Goal: Contribute content

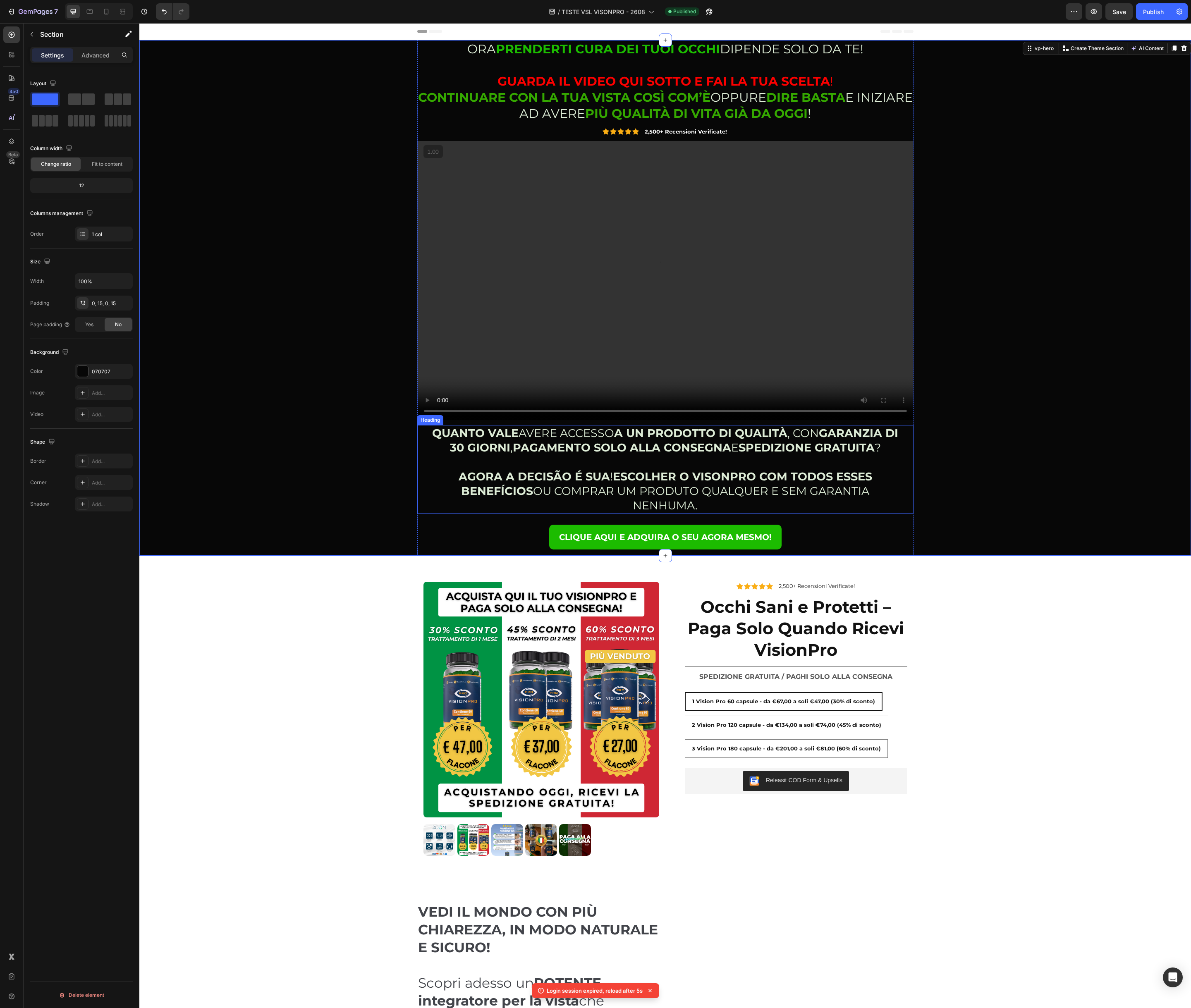
click at [617, 488] on p "⁠⁠⁠⁠⁠⁠⁠ QUANTO VALE AVERE ACCESSO A UN PRODOTTO DI QUALITÀ , CON GARANZIA DI 30…" at bounding box center [665, 469] width 468 height 87
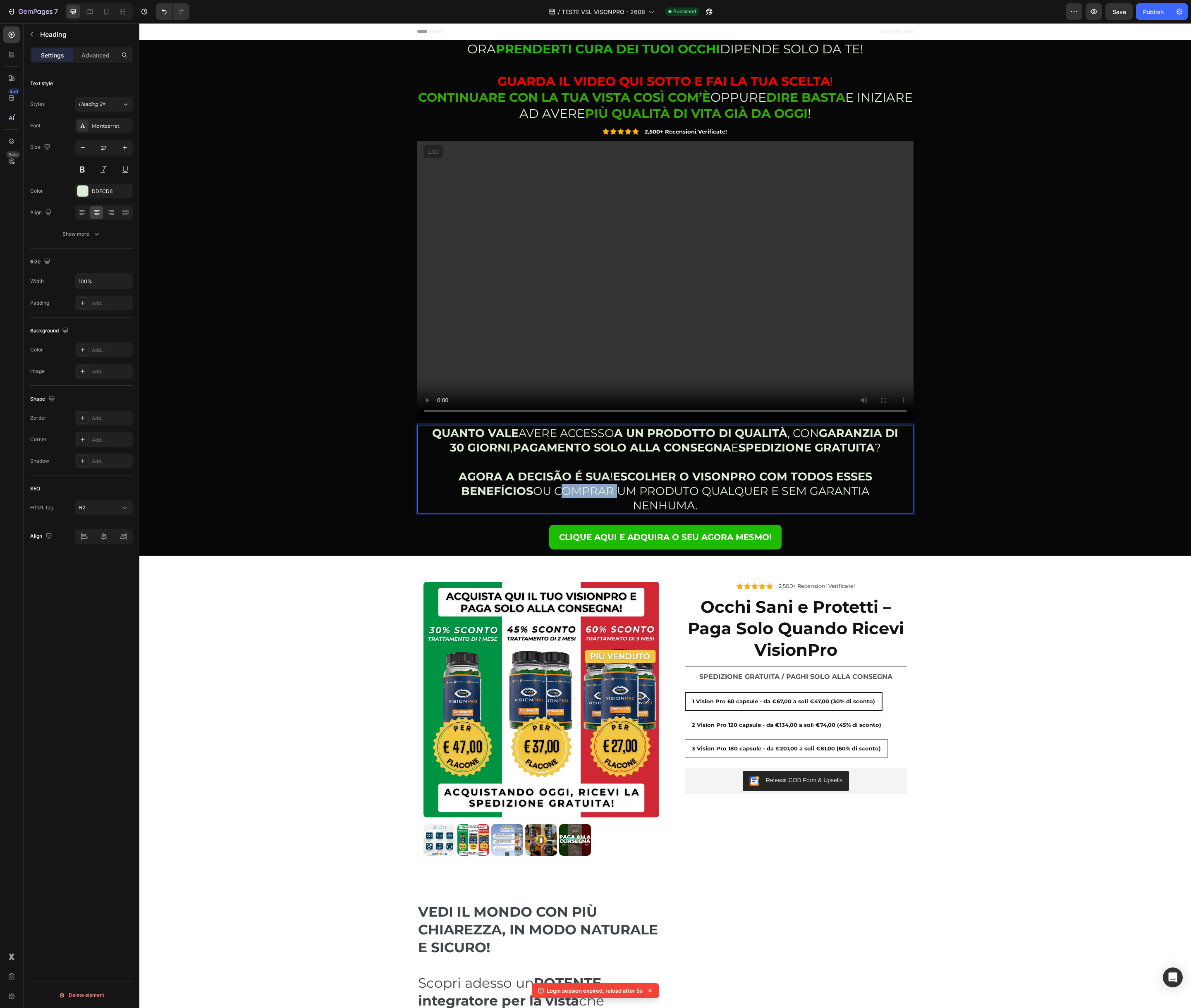
click at [610, 486] on p "QUANTO VALE AVERE ACCESSO A UN PRODOTTO DI QUALITÀ , CON GARANZIA DI 30 GIORNI …" at bounding box center [665, 469] width 468 height 87
copy p "AGORA A DECISÃO É SUA ! ESCOLHER O VISONPRO COM TODOS ESSES BENEFÍCIOS OU COMPR…"
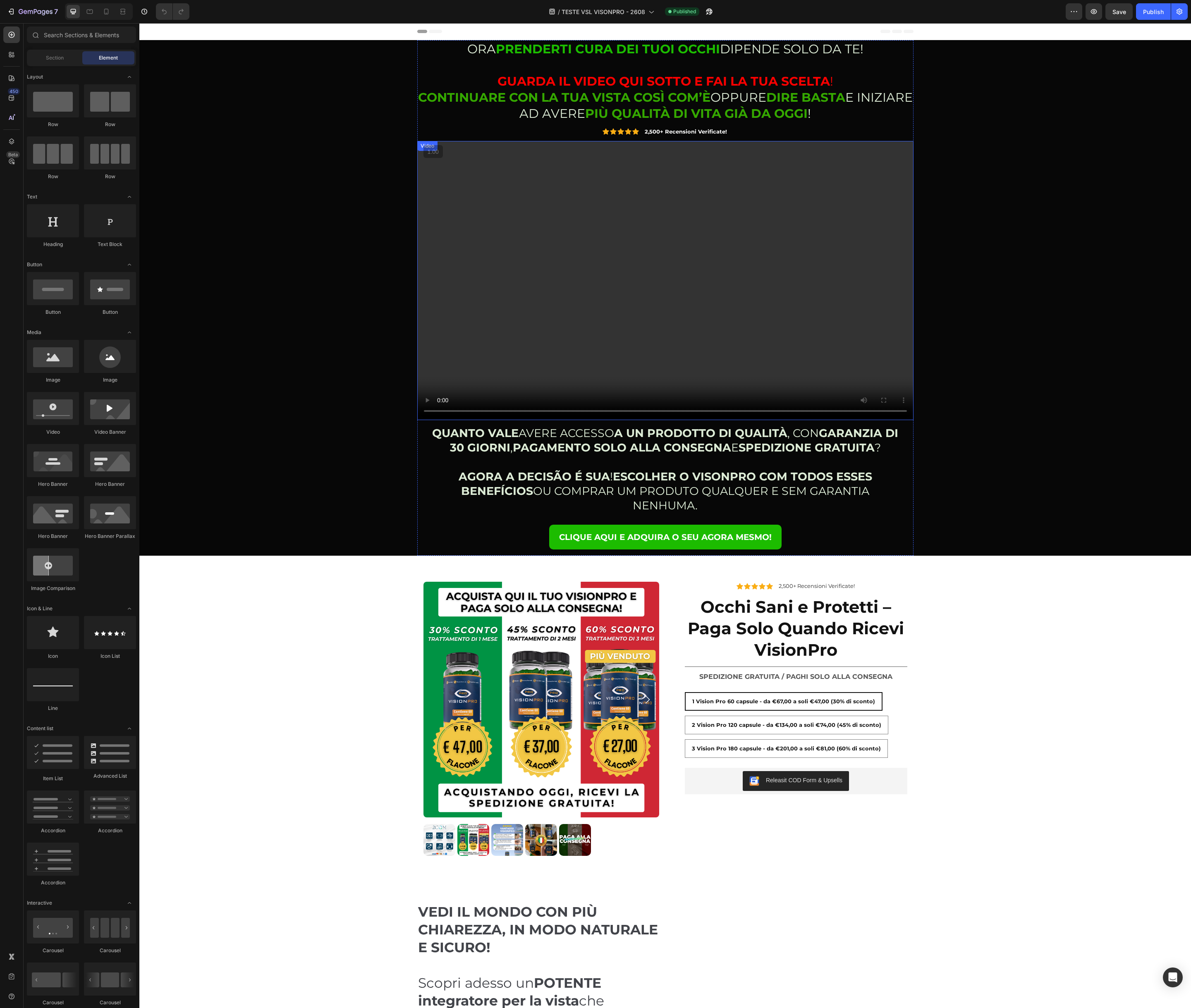
click at [518, 384] on video at bounding box center [665, 281] width 496 height 279
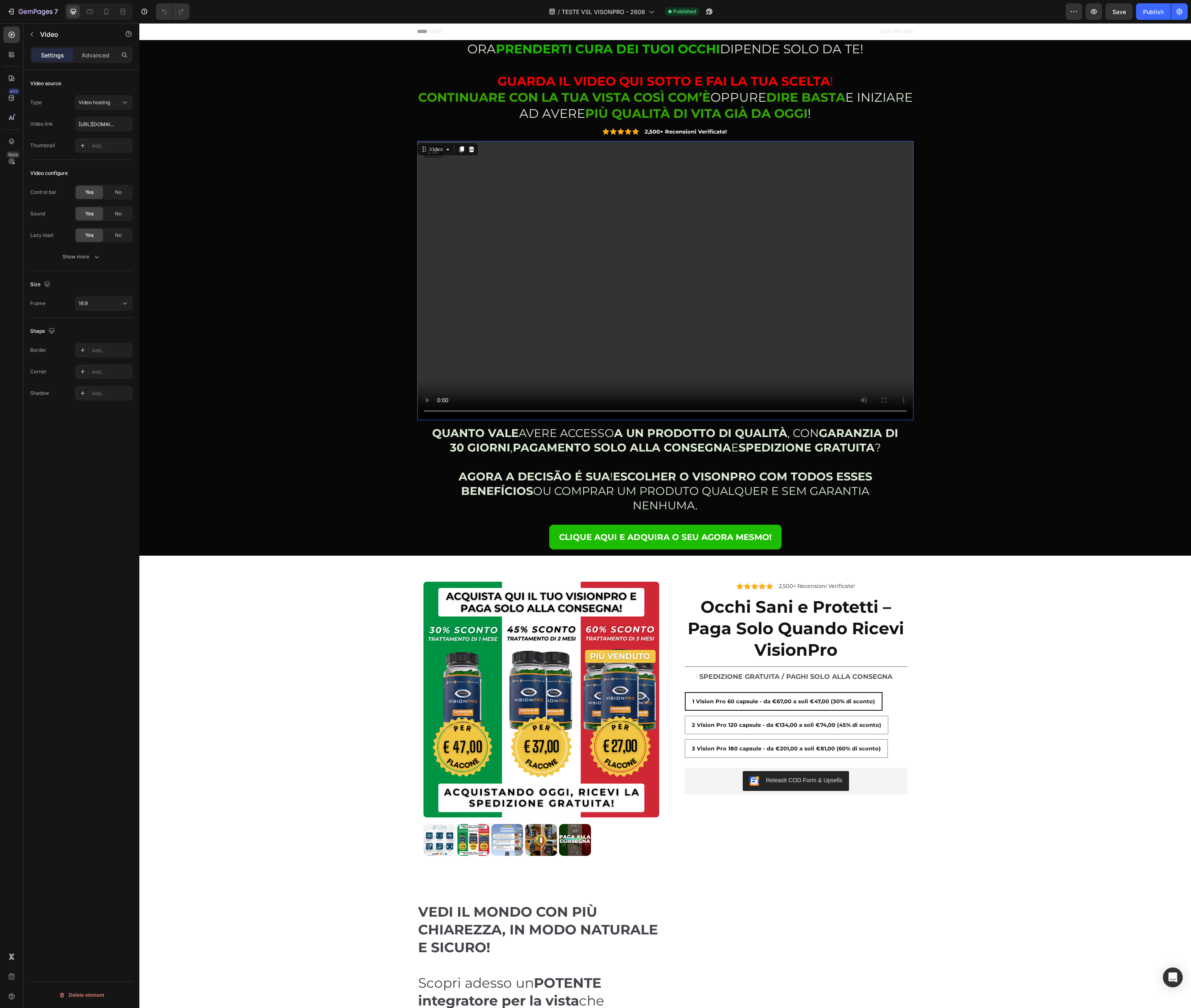
scroll to position [0, 0]
click at [629, 475] on strong "ESCOLHER O VISONPRO COM TODOS ESSES BENEFÍCIOS" at bounding box center [666, 483] width 411 height 28
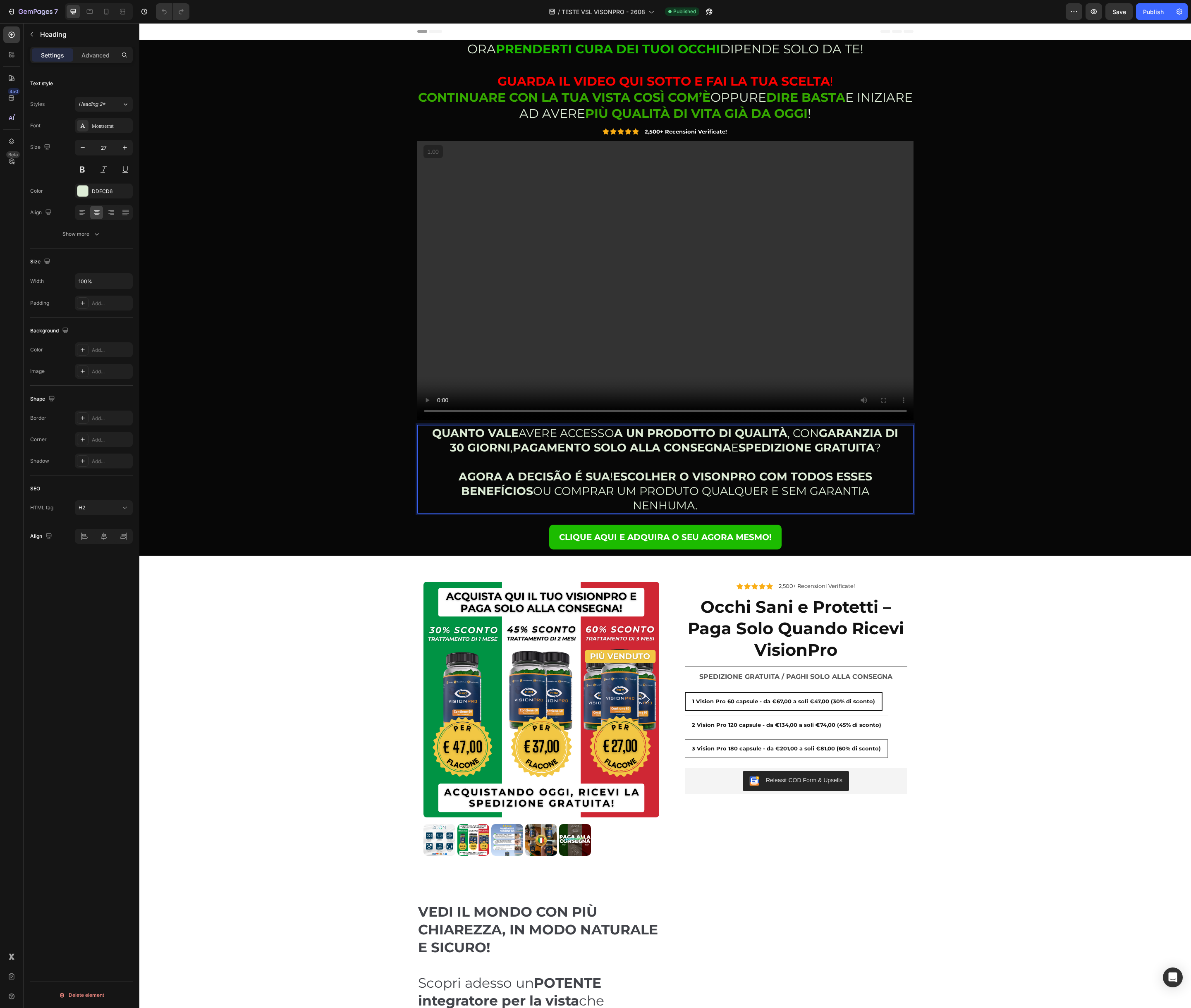
click at [629, 475] on strong "ESCOLHER O VISONPRO COM TODOS ESSES BENEFÍCIOS" at bounding box center [666, 483] width 411 height 28
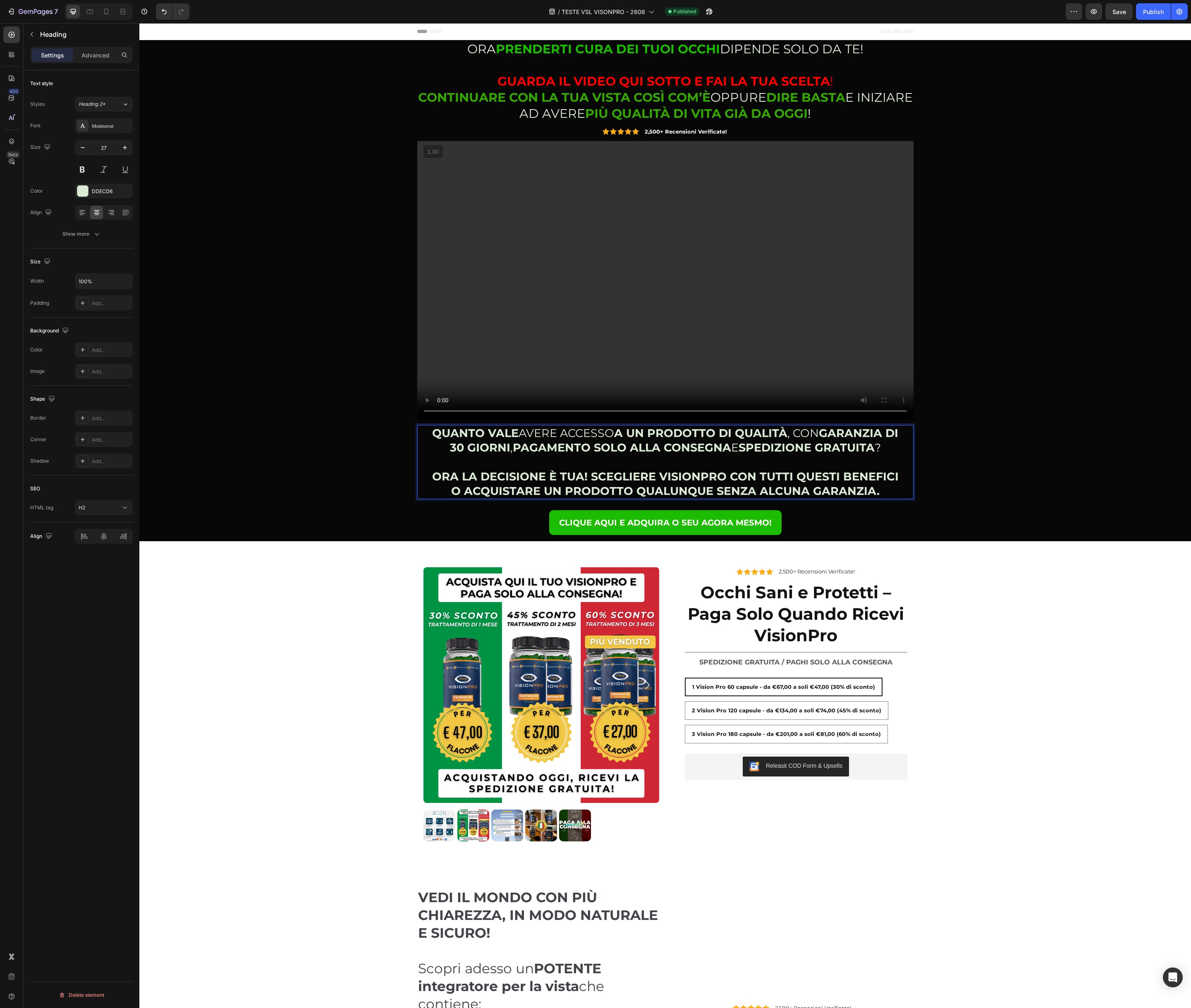
click at [433, 477] on p "QUANTO VALE AVERE ACCESSO A UN PRODOTTO DI QUALITÀ , CON GARANZIA DI 30 GIORNI …" at bounding box center [665, 462] width 468 height 73
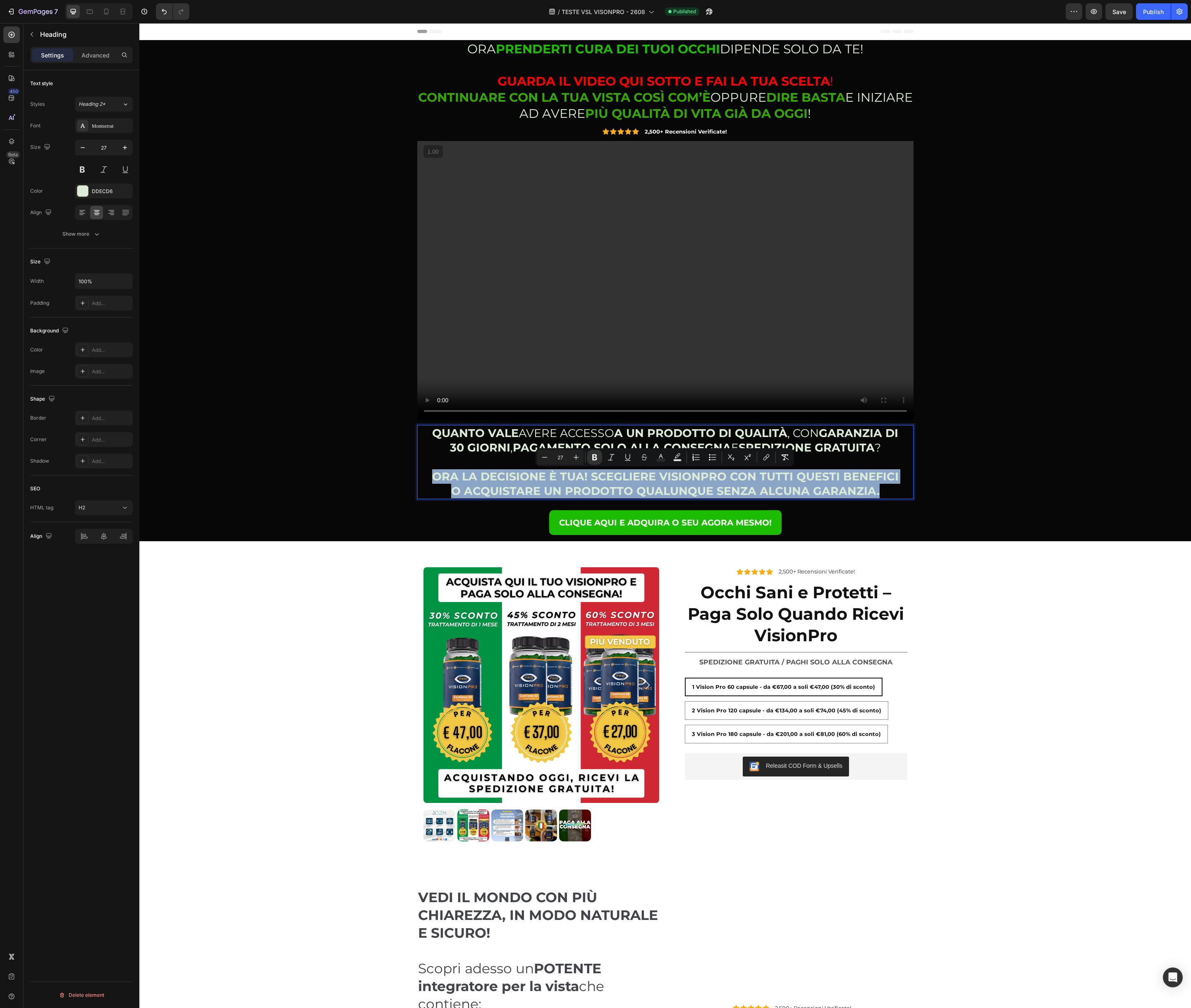
drag, startPoint x: 434, startPoint y: 476, endPoint x: 895, endPoint y: 486, distance: 461.1
click at [895, 486] on p "QUANTO VALE AVERE ACCESSO A UN PRODOTTO DI QUALITÀ , CON GARANZIA DI 30 GIORNI …" at bounding box center [665, 462] width 468 height 73
click at [597, 456] on icon "Editor contextual toolbar" at bounding box center [595, 457] width 8 height 8
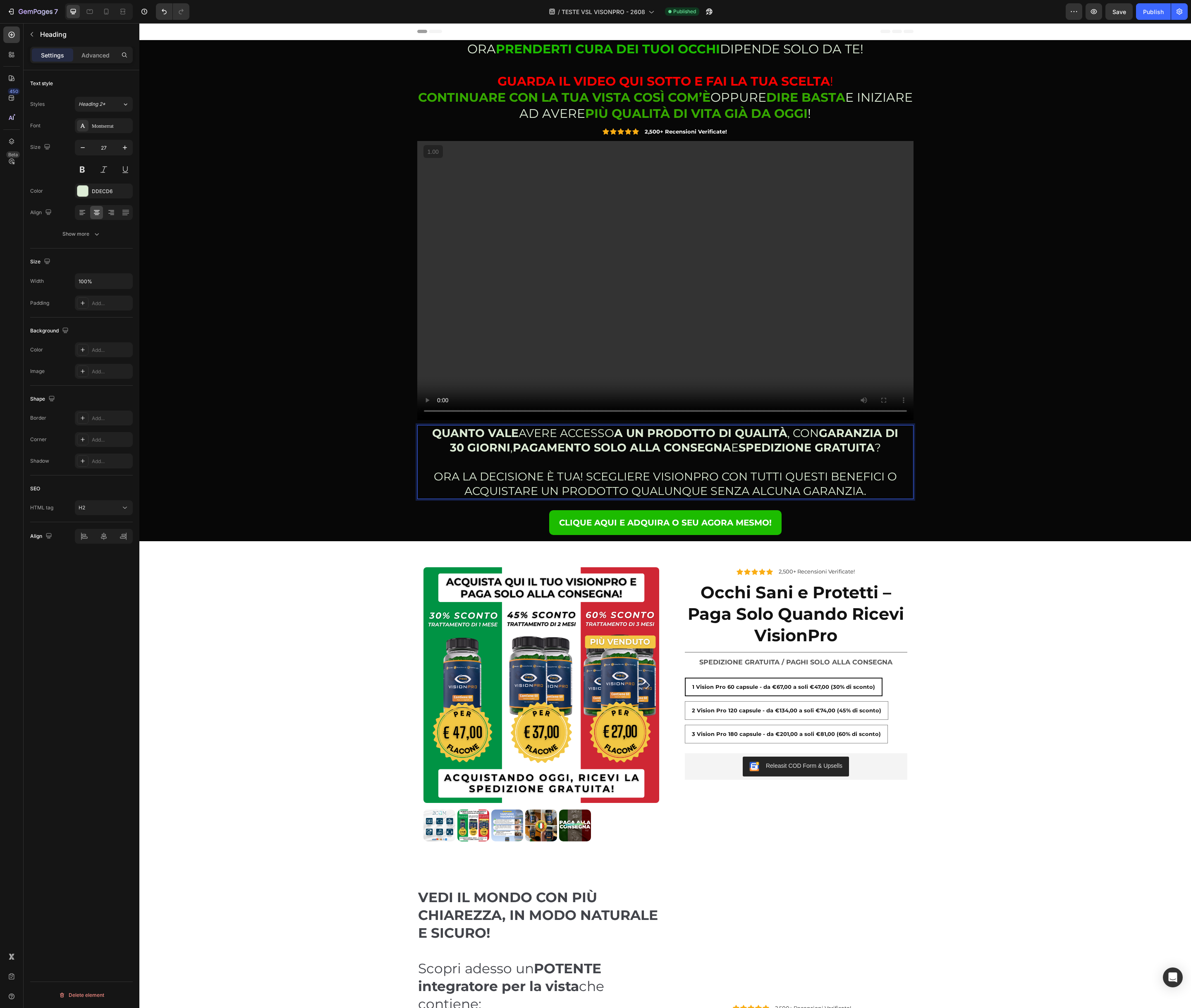
click at [506, 477] on p "QUANTO VALE AVERE ACCESSO A UN PRODOTTO DI QUALITÀ , CON GARANZIA DI 30 GIORNI …" at bounding box center [665, 462] width 468 height 73
drag, startPoint x: 435, startPoint y: 474, endPoint x: 583, endPoint y: 472, distance: 148.0
click at [583, 472] on p "QUANTO VALE AVERE ACCESSO A UN PRODOTTO DI QUALITÀ , CON GARANZIA DI 30 GIORNI …" at bounding box center [665, 462] width 468 height 73
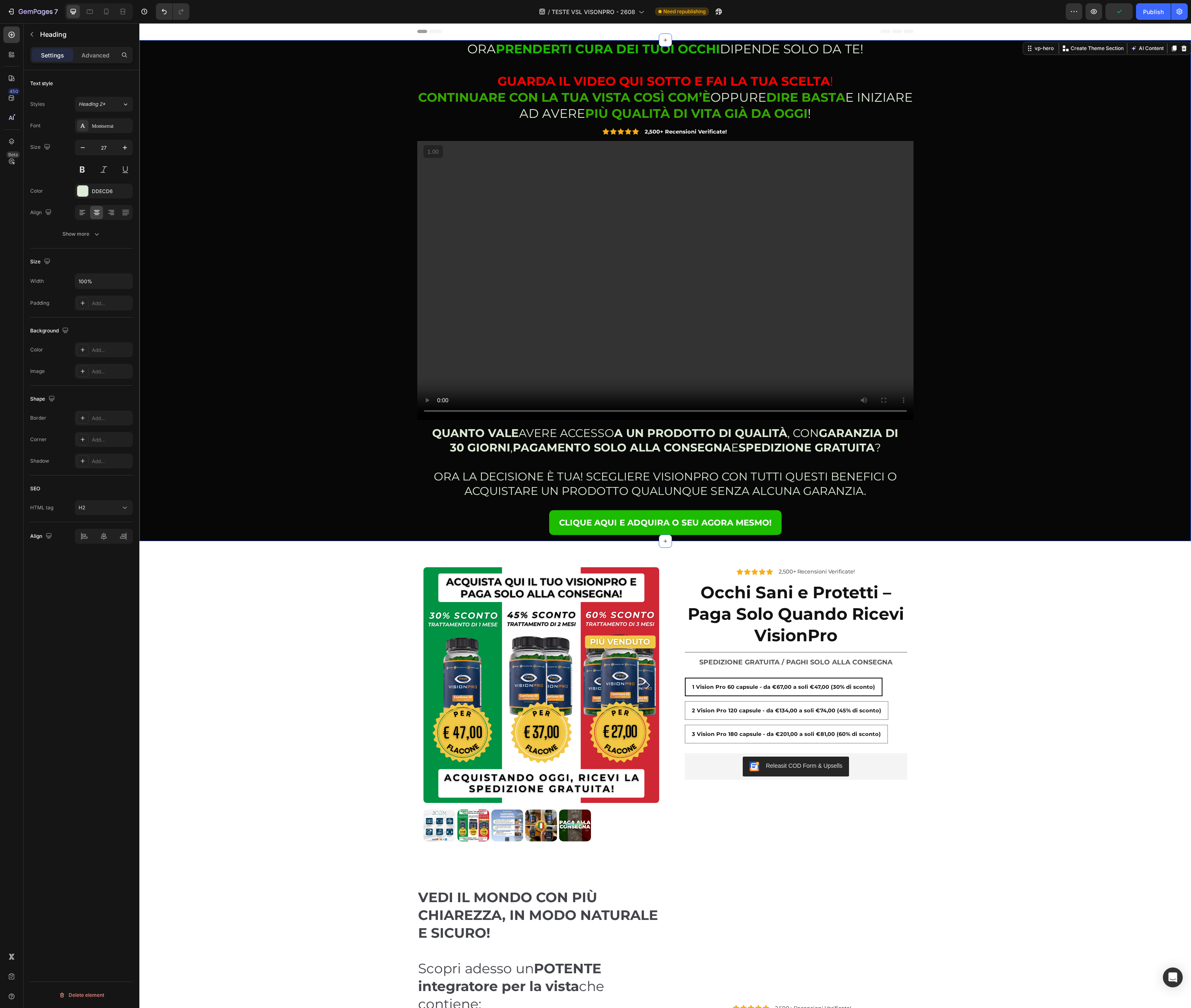
drag, startPoint x: 369, startPoint y: 464, endPoint x: 390, endPoint y: 464, distance: 21.0
click at [369, 464] on div "ORA PRENDERTI CURA DEI TUOI OCCHI DIPENDE SOLO DA TE! GUARDA IL VIDEO QUI SOTTO…" at bounding box center [665, 291] width 1039 height 501
click at [448, 475] on p "⁠⁠⁠⁠⁠⁠⁠ QUANTO VALE AVERE ACCESSO A UN PRODOTTO DI QUALITÀ , CON GARANZIA DI 30…" at bounding box center [665, 462] width 468 height 73
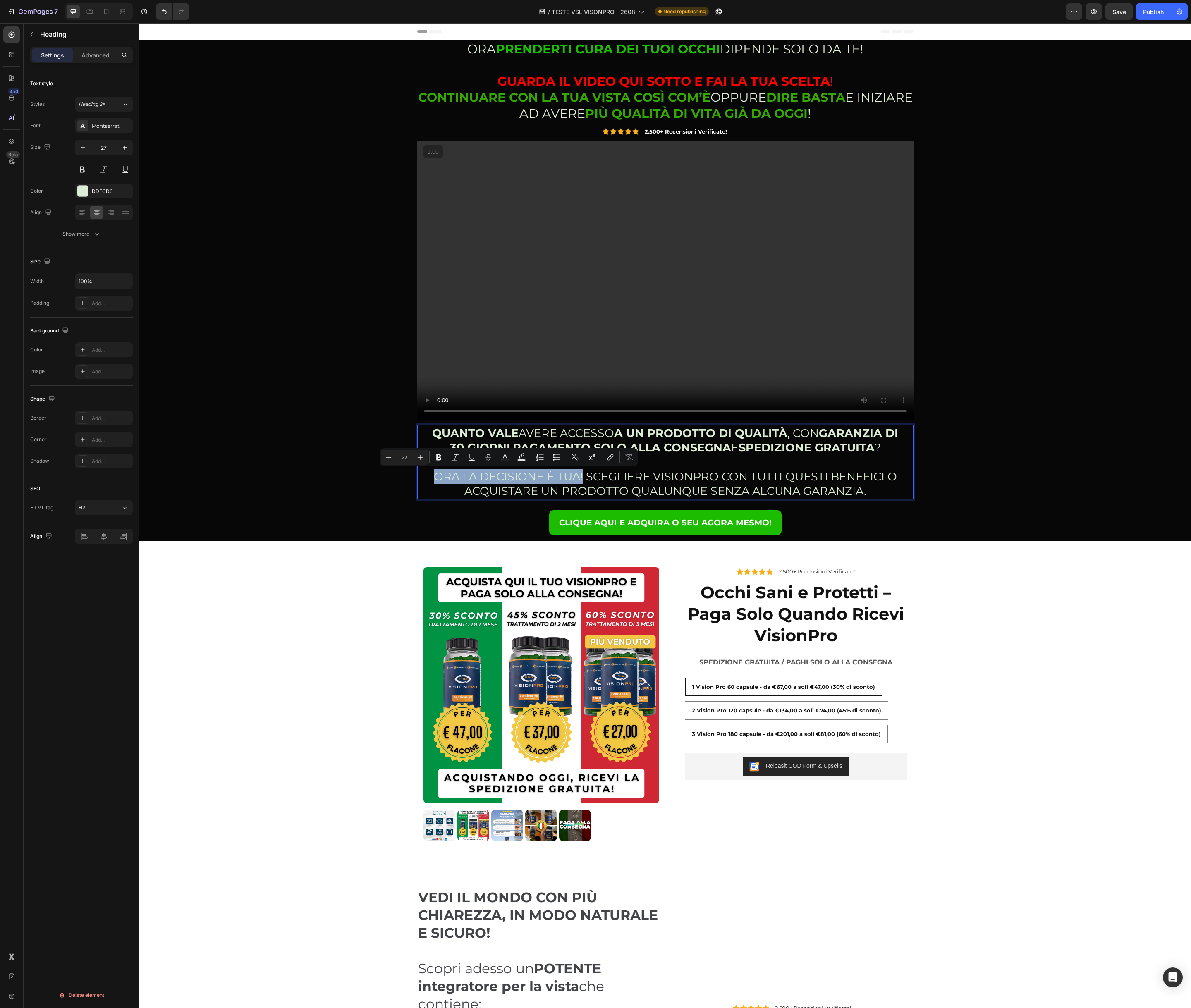
drag, startPoint x: 436, startPoint y: 477, endPoint x: 579, endPoint y: 474, distance: 143.0
click at [443, 459] on button "Bold" at bounding box center [439, 457] width 15 height 15
click at [637, 479] on p "QUANTO VALE AVERE ACCESSO A UN PRODOTTO DI QUALITÀ , CON GARANZIA DI 30 GIORNI …" at bounding box center [665, 462] width 468 height 73
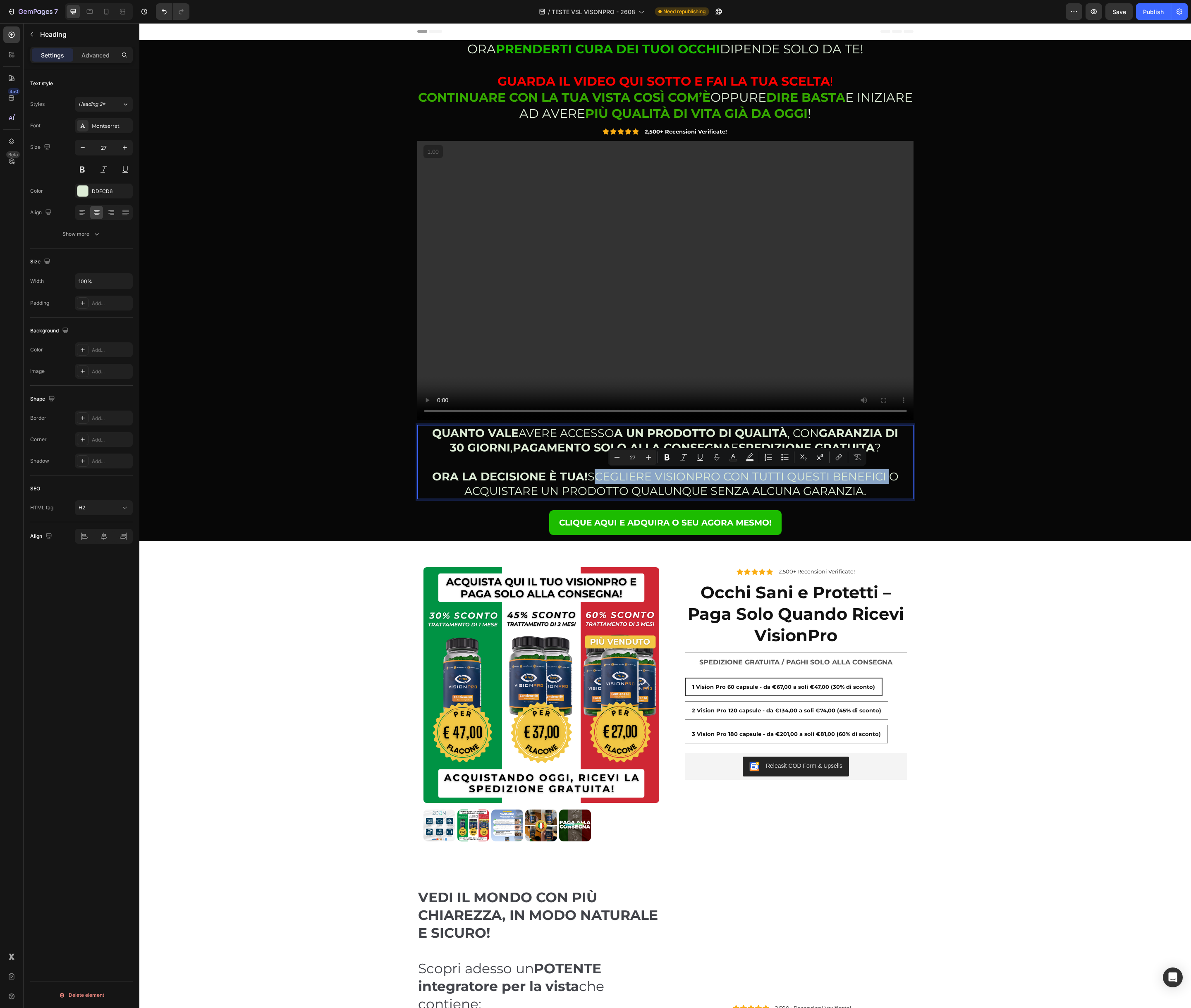
drag, startPoint x: 591, startPoint y: 477, endPoint x: 887, endPoint y: 476, distance: 296.0
click at [887, 476] on p "QUANTO VALE AVERE ACCESSO A UN PRODOTTO DI QUALITÀ , CON GARANZIA DI 30 GIORNI …" at bounding box center [665, 462] width 468 height 73
click at [668, 458] on icon "Editor contextual toolbar" at bounding box center [669, 457] width 8 height 8
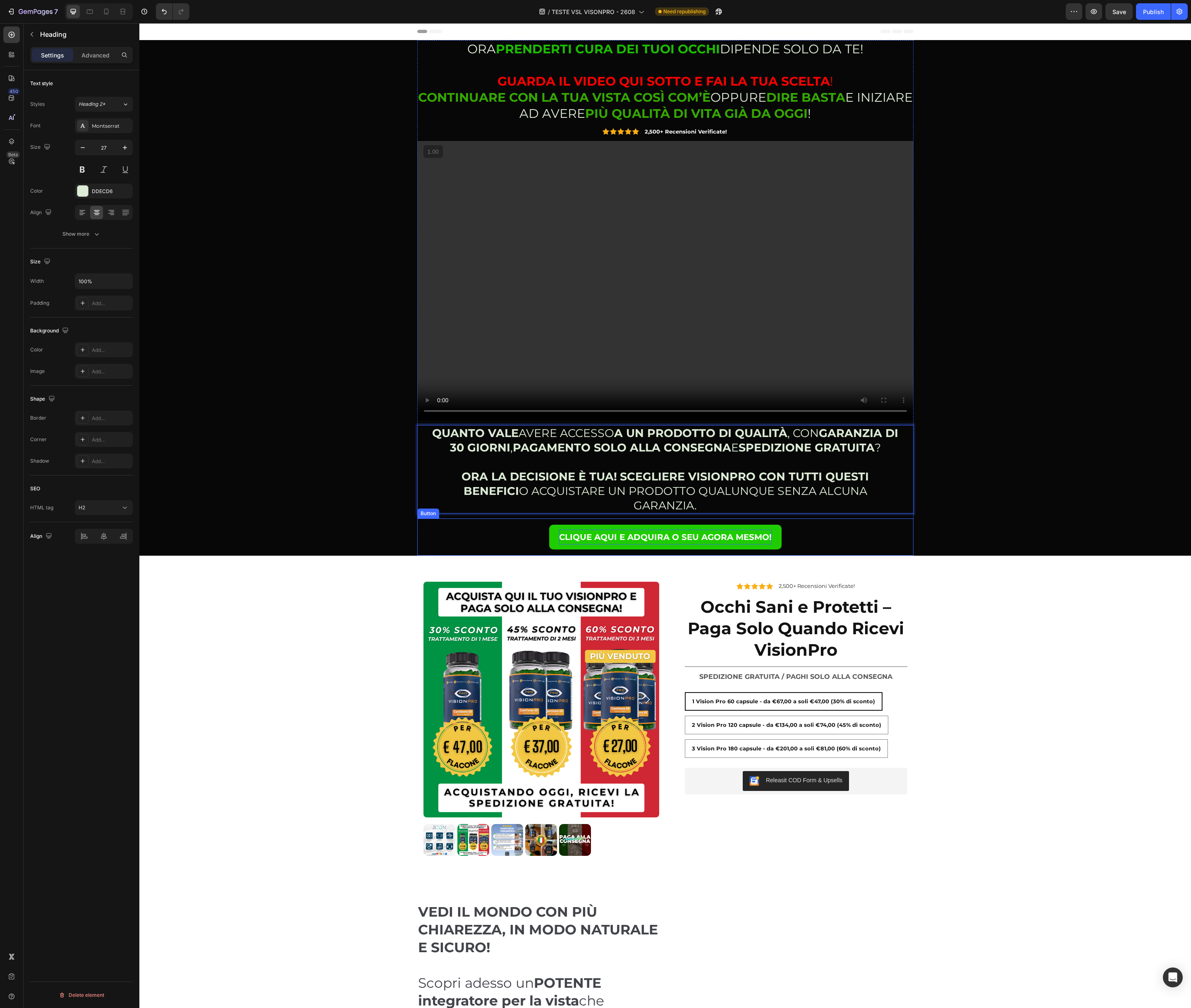
click at [666, 532] on strong "CLIQUE AQUI E ADQUIRA O SEU AGORA MESMO!" at bounding box center [665, 537] width 213 height 10
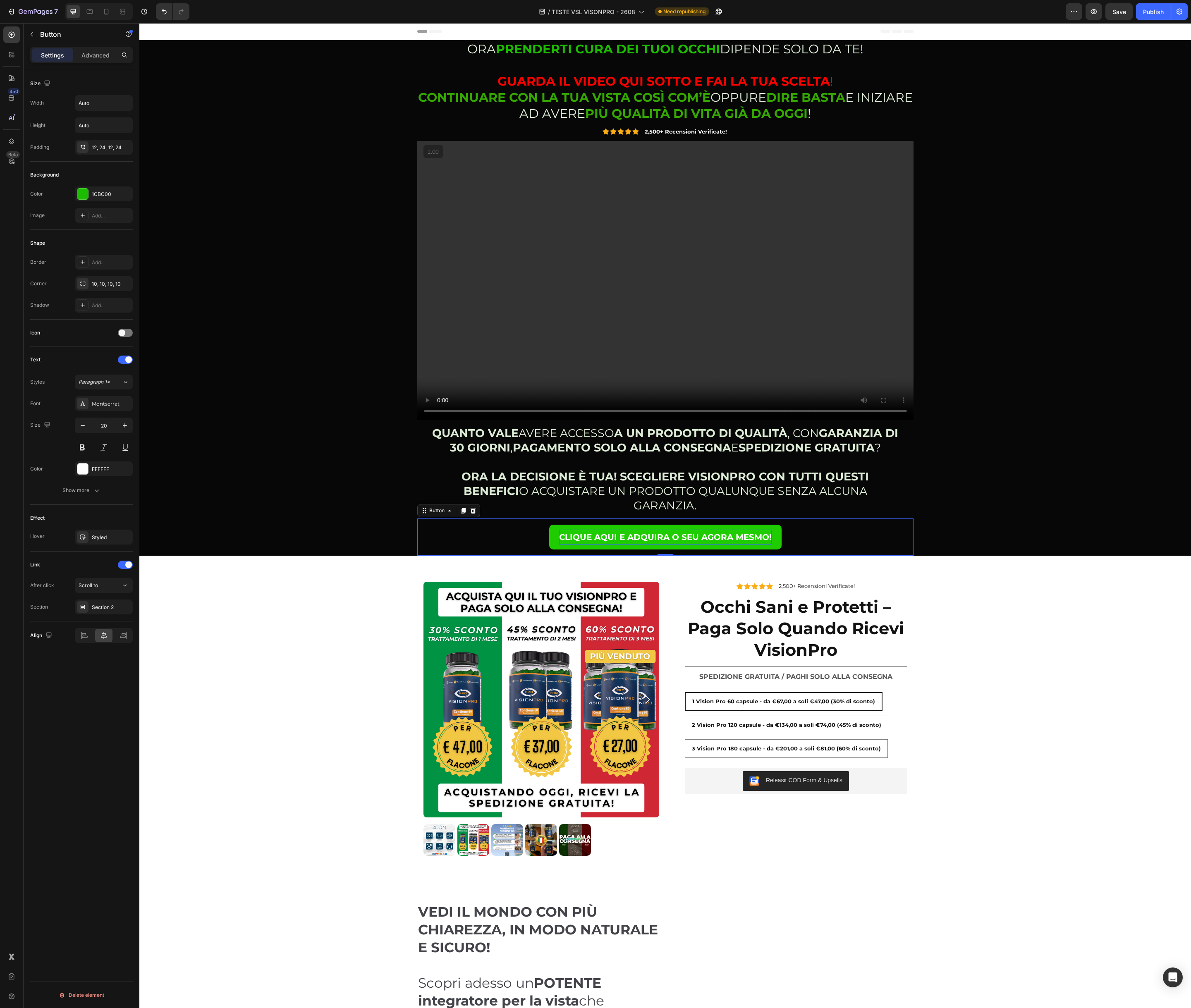
click at [666, 532] on strong "CLIQUE AQUI E ADQUIRA O SEU AGORA MESMO!" at bounding box center [665, 537] width 213 height 10
copy strong "CLIQUE AQUI E ADQUIRA O SEU AGORA MESMO!"
click at [809, 526] on div "CLICCA QUI E ACQUISTA SUBITO IL TUO! Button 0" at bounding box center [665, 537] width 496 height 37
drag, startPoint x: 1155, startPoint y: 11, endPoint x: 1142, endPoint y: 19, distance: 15.3
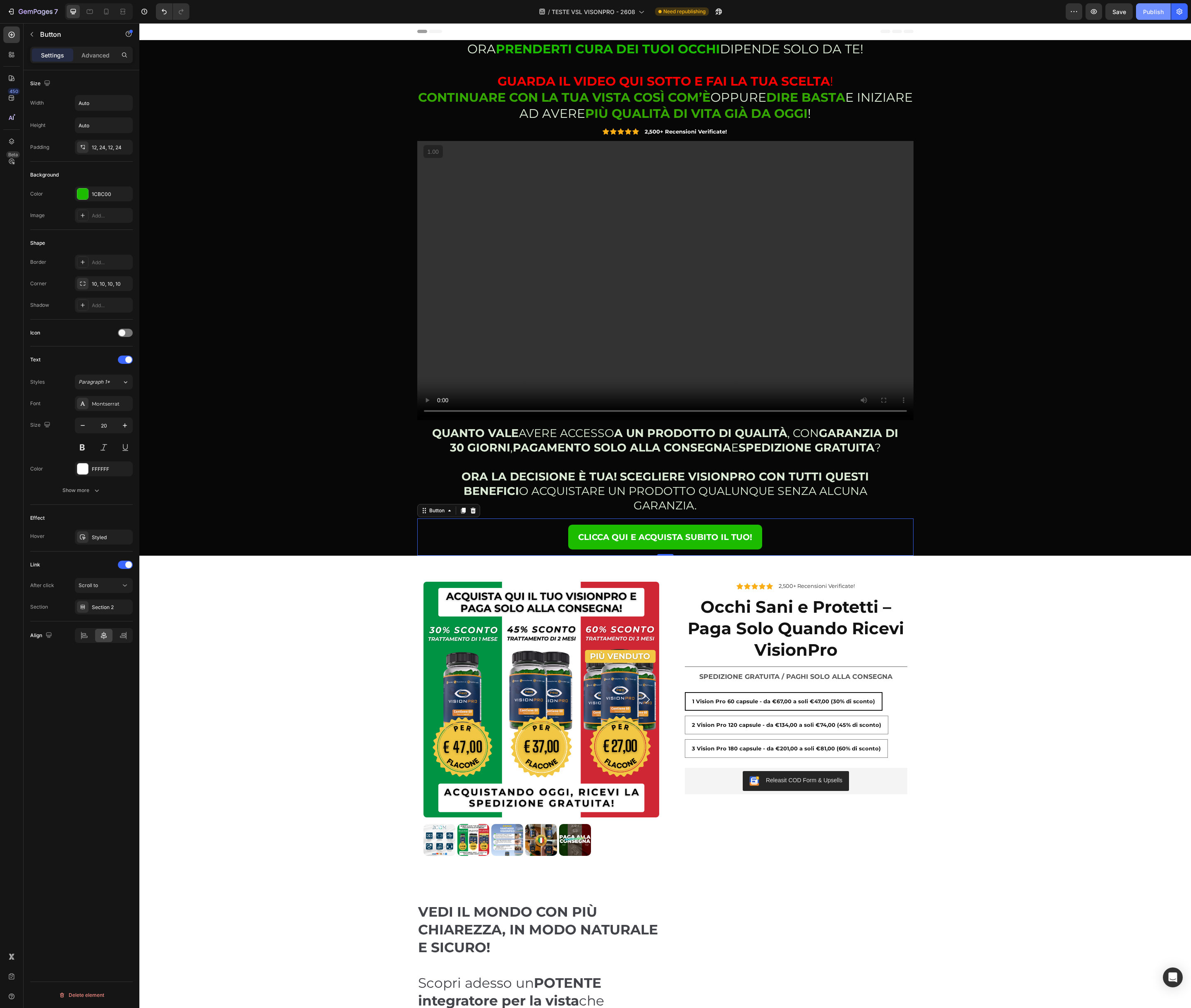
click at [1155, 11] on div "Publish" at bounding box center [1153, 12] width 21 height 9
